Goal: Task Accomplishment & Management: Manage account settings

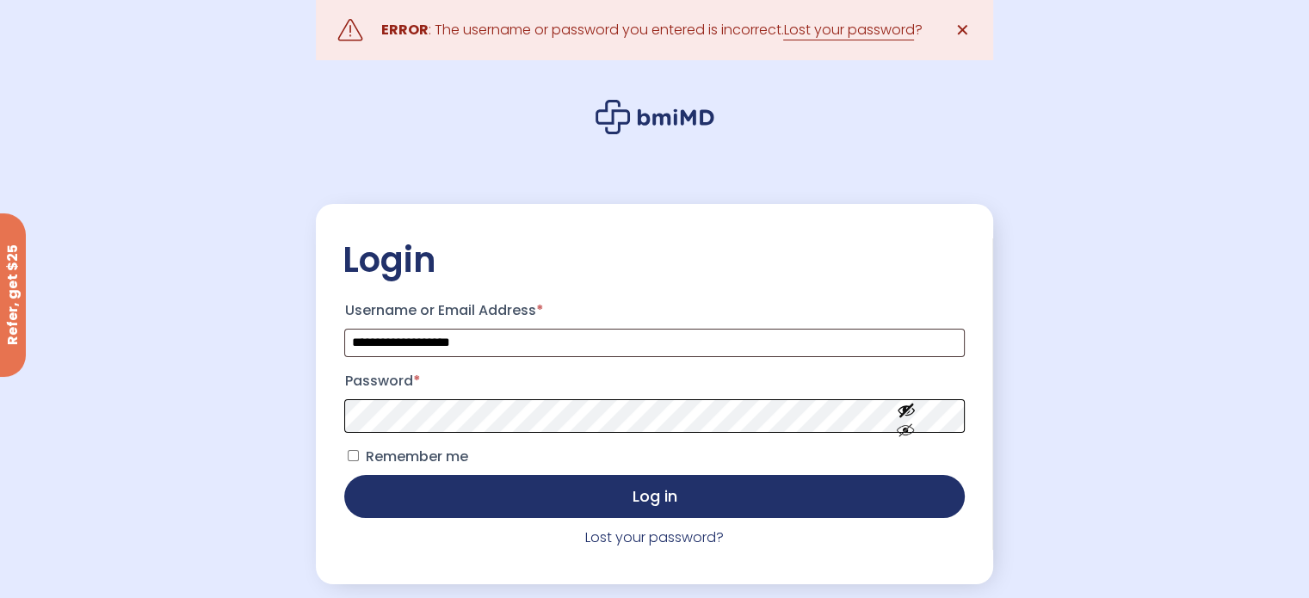
click at [344, 475] on button "Log in" at bounding box center [654, 496] width 620 height 43
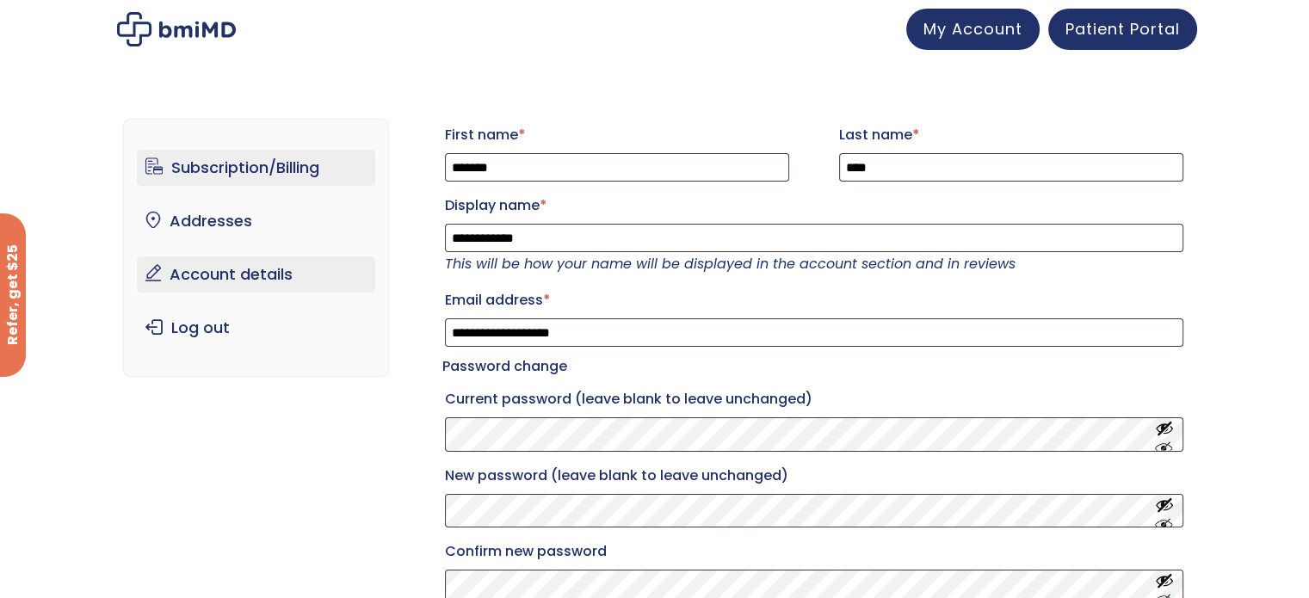
click at [237, 164] on link "Subscription/Billing" at bounding box center [256, 168] width 238 height 36
